Goal: Task Accomplishment & Management: Complete application form

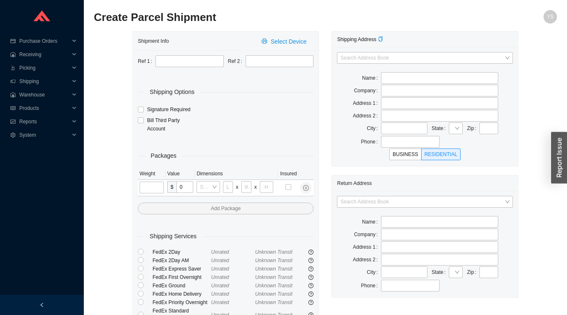
type input "9"
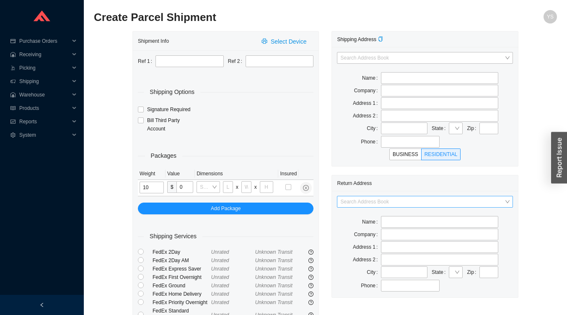
type input "10"
click at [362, 204] on input "search" at bounding box center [422, 201] width 164 height 11
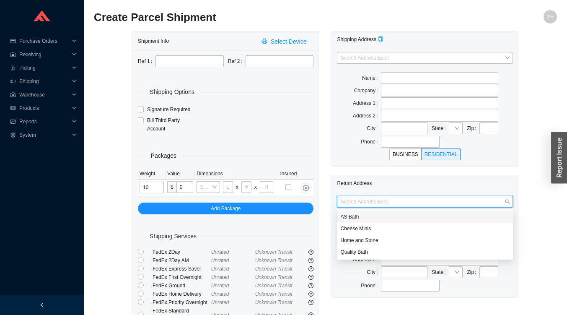
click at [351, 217] on div "AS Bath" at bounding box center [425, 217] width 169 height 8
type input "AS Bath"
type input "[STREET_ADDRESS]"
type input "Edison"
type input "08820"
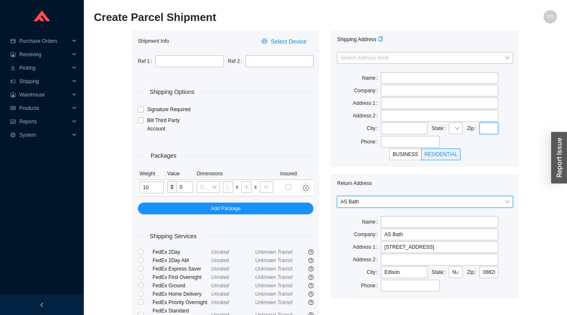
click at [486, 124] on input "text" at bounding box center [488, 128] width 18 height 12
type input "33138"
type input "[GEOGRAPHIC_DATA]"
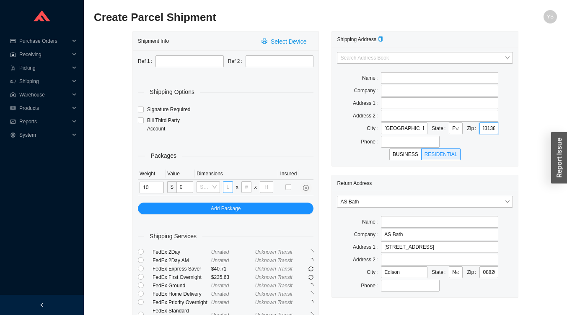
type input "33138"
click at [228, 186] on input "tel" at bounding box center [228, 187] width 10 height 12
click at [208, 186] on input "search" at bounding box center [206, 186] width 12 height 11
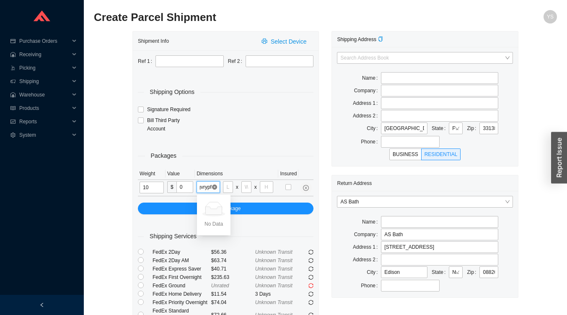
type input "18tgtgtgtgtgtgtgtgtgtgtgtgtgtgtgtgtgtgtgtgtgtgtgtgtgtgtgtgtgtgtgtgtgtgtgtgtgtgt…"
click at [209, 184] on input "18tgtgtgtgtgtgtgtgtgtgtgtgtgtgtgtgtgtgtgtgtgtgtgtgtgtgtgtgtgtgtgtgtgtgtgtgtgtgt…" at bounding box center [206, 186] width 12 height 11
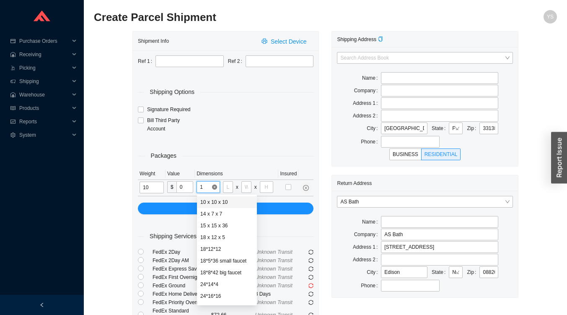
type input "18"
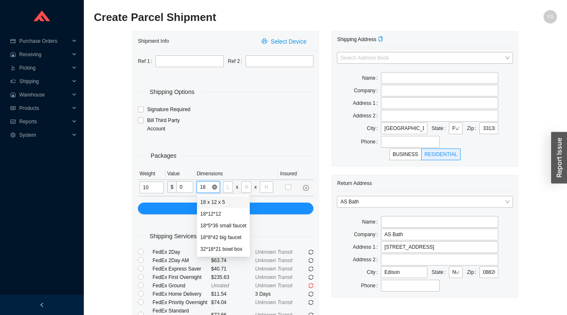
click at [199, 215] on div "18*12*12" at bounding box center [223, 214] width 53 height 12
type input "18"
type input "12"
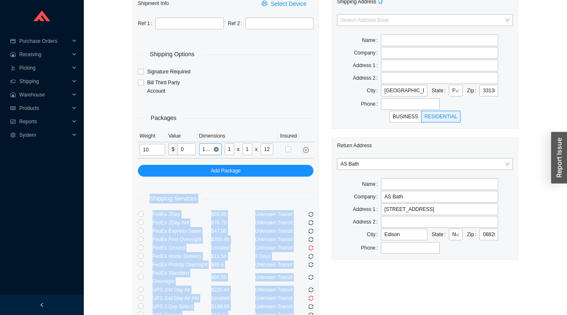
scroll to position [44, 0]
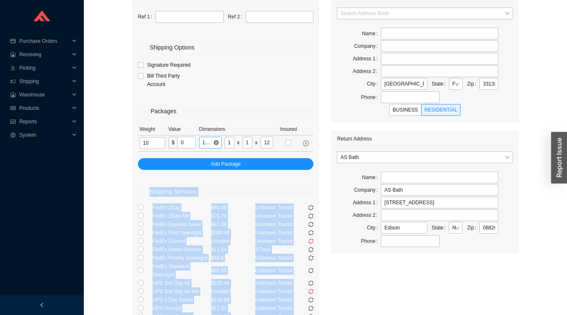
copy div "Shipping Services FedEx 2Day $65.08 Unknown Transit FedEx 2Day AM $76.79 Unknow…"
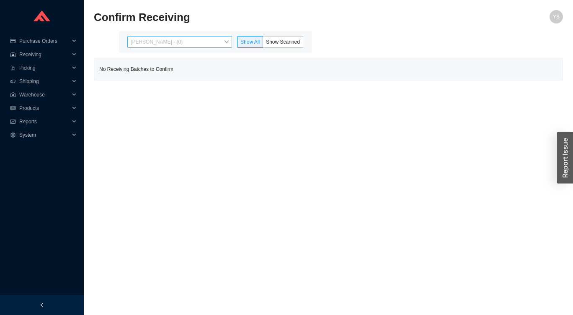
click at [156, 38] on span "Yossi Siff - (0)" at bounding box center [180, 41] width 98 height 11
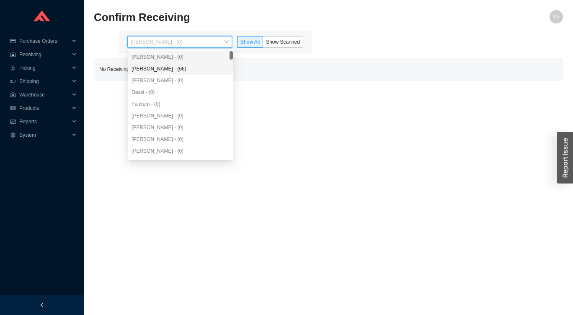
click at [161, 68] on div "Angel Negron - (66)" at bounding box center [181, 69] width 98 height 8
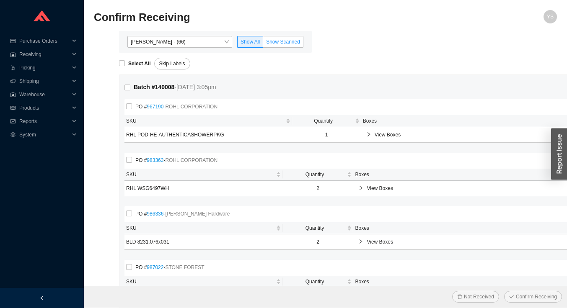
click at [274, 41] on span "Show Scanned" at bounding box center [283, 42] width 34 height 6
click at [263, 44] on input "Show Scanned" at bounding box center [263, 44] width 0 height 0
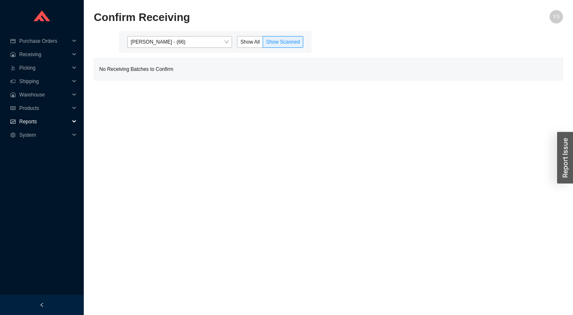
click at [22, 115] on span "Reports" at bounding box center [44, 121] width 50 height 13
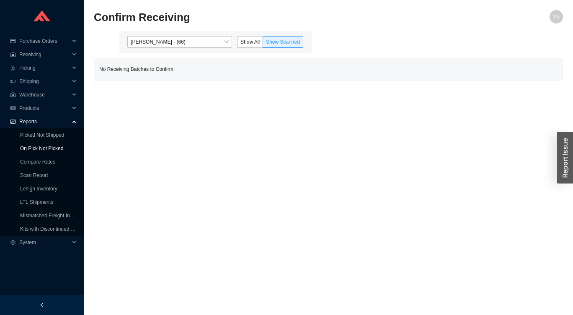
click at [37, 145] on link "On Pick Not Picked" at bounding box center [41, 148] width 43 height 6
